Goal: Check status: Check status

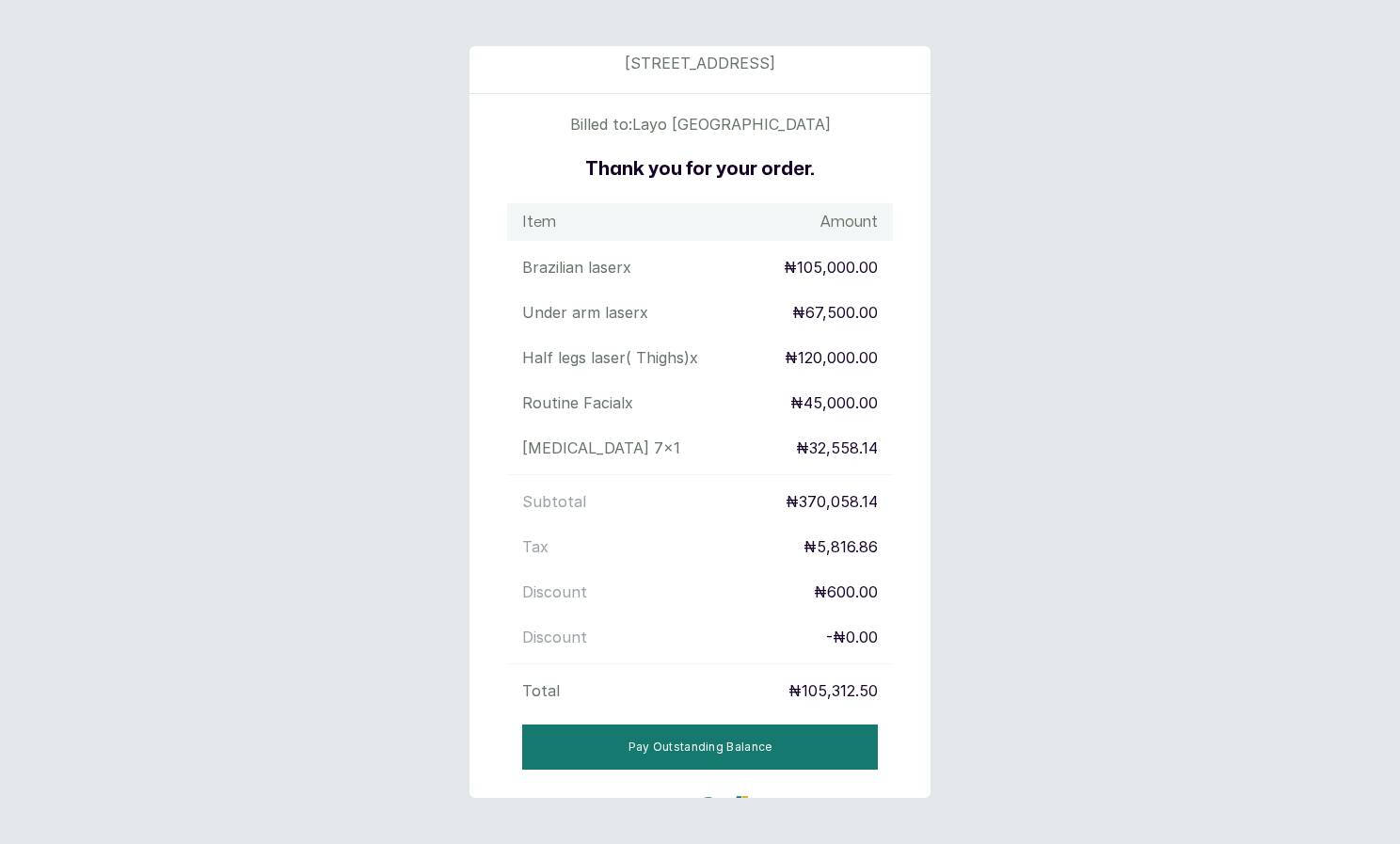
scroll to position [93, 0]
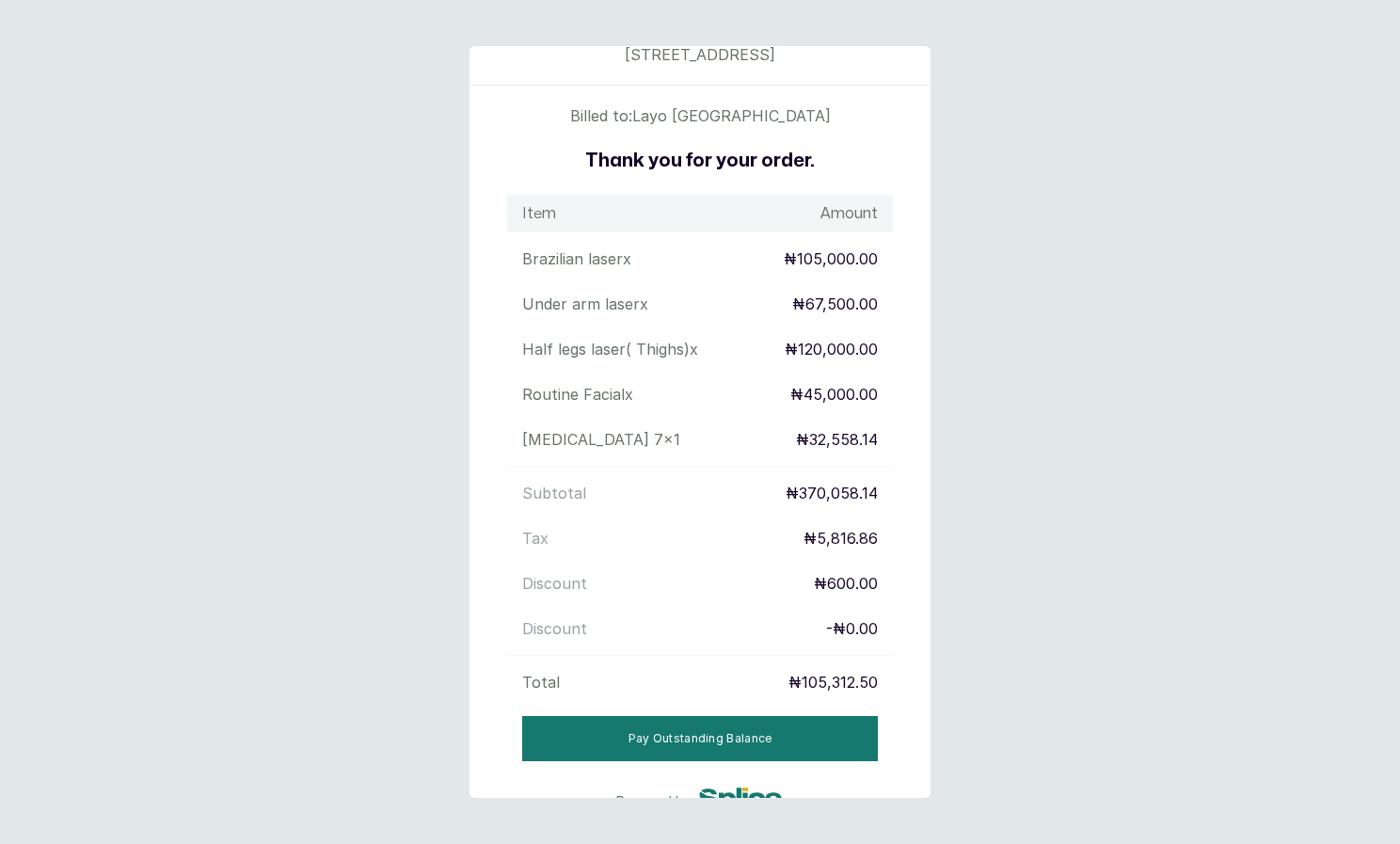
click at [783, 262] on p "₦105,000.00" at bounding box center [830, 258] width 94 height 23
click at [786, 288] on div "Under arm laser x ₦67,500.00" at bounding box center [699, 303] width 386 height 38
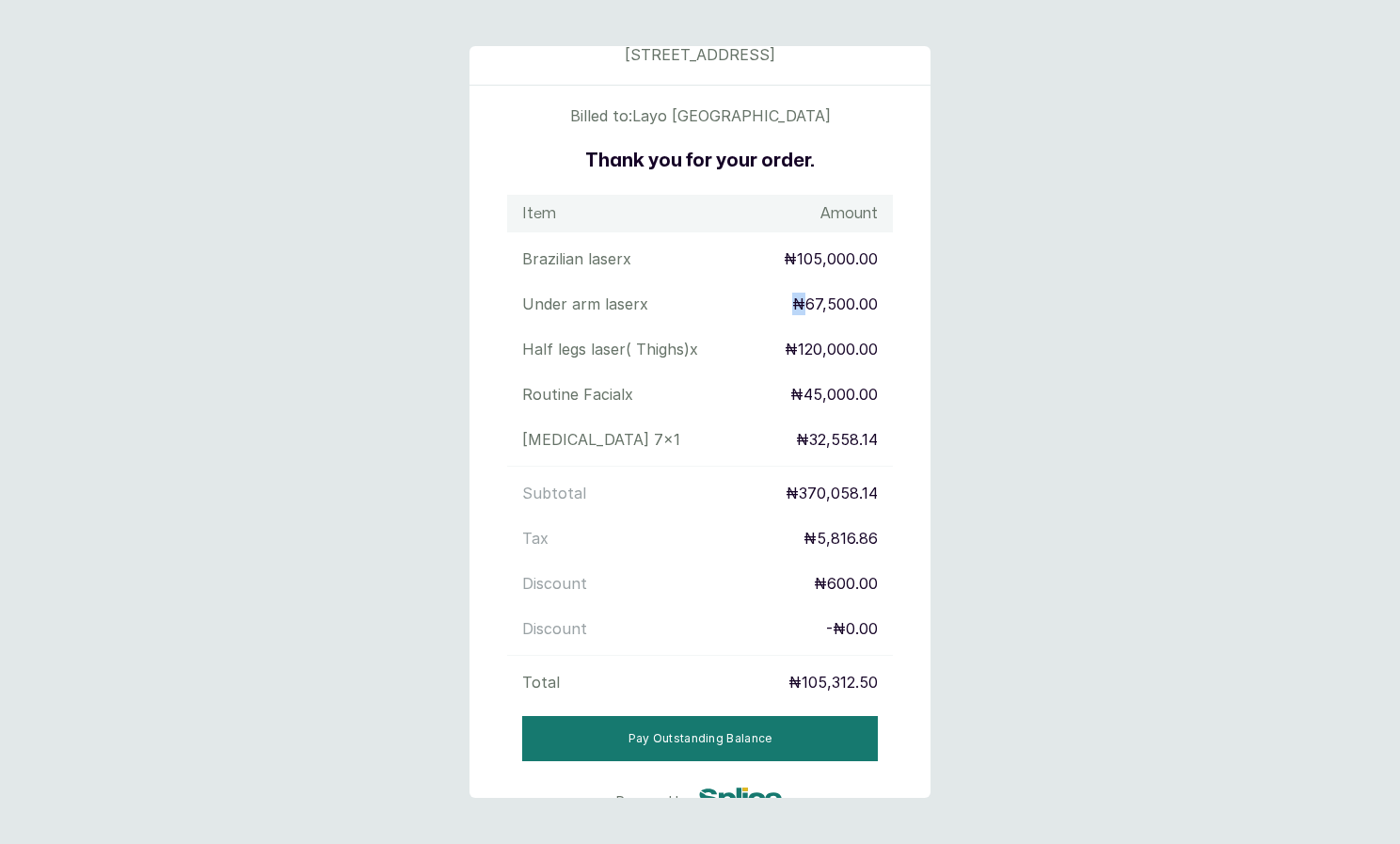
click at [786, 288] on div "Under arm laser x ₦67,500.00" at bounding box center [699, 303] width 386 height 38
click at [784, 325] on div "Item Amount Brazilian laser x ₦105,000.00 Under arm laser x ₦67,500.00 Half leg…" at bounding box center [699, 481] width 461 height 574
click at [531, 445] on p "[MEDICAL_DATA] 7 x 1" at bounding box center [600, 439] width 158 height 23
drag, startPoint x: 522, startPoint y: 444, endPoint x: 578, endPoint y: 440, distance: 56.1
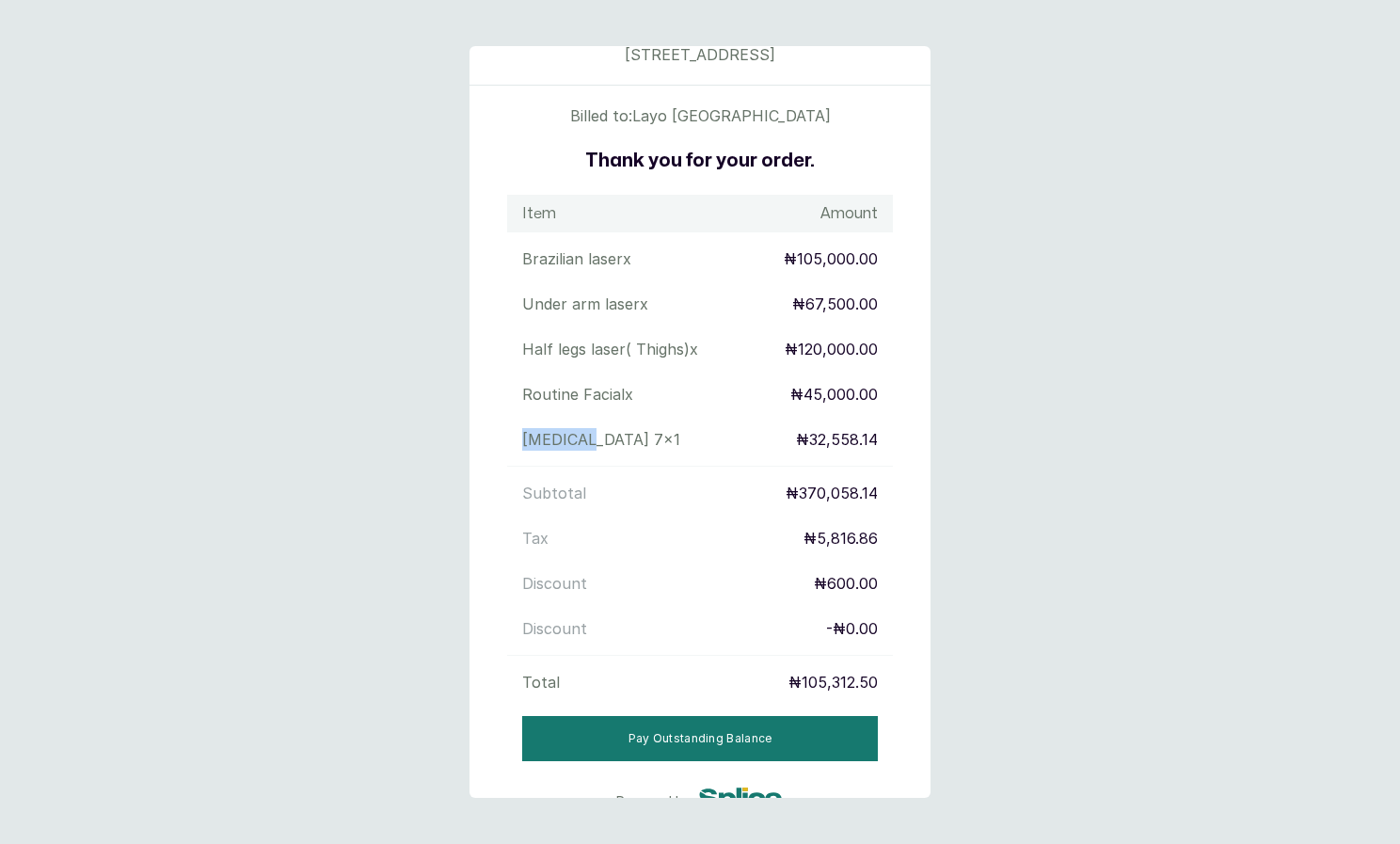
click at [578, 440] on p "[MEDICAL_DATA] 7 x 1" at bounding box center [600, 439] width 158 height 23
copy p "[MEDICAL_DATA] 7"
click at [369, 514] on main "Skn Analytics Med Aesthetics [STREET_ADDRESS] Billed to: [PERSON_NAME] Thank yo…" at bounding box center [700, 422] width 1400 height 844
